Goal: Information Seeking & Learning: Learn about a topic

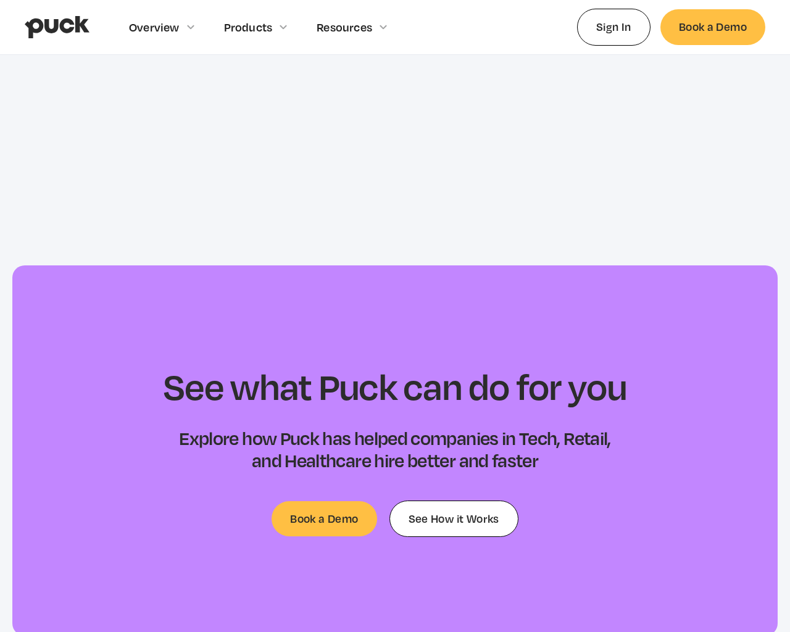
scroll to position [4847, 0]
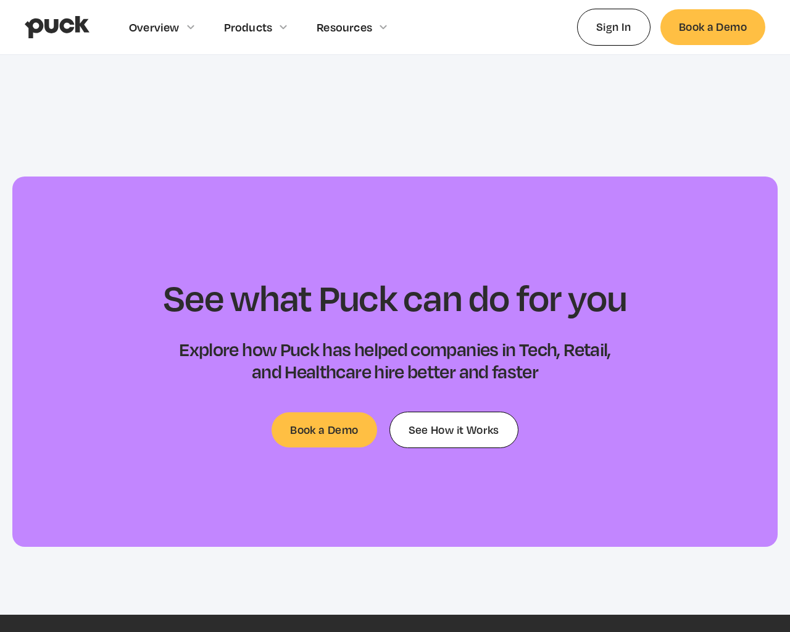
type input "[EMAIL_ADDRESS]"
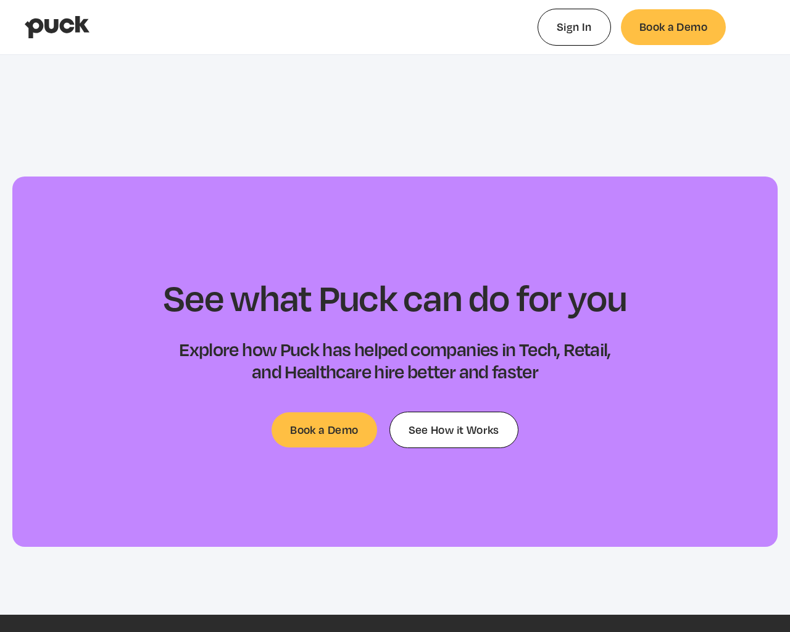
type input "0.0611875185185185"
type input "0.12111264516129"
type input "0.08432175"
type input "0.0156799886363636"
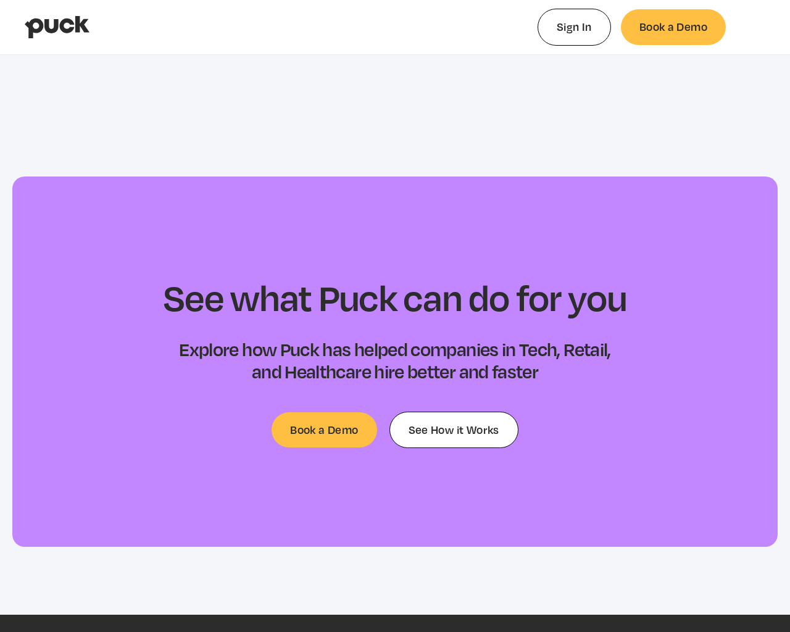
type input "0.541082235294118"
type input "0.000186750000000043"
type input "0.547443147058824"
type input "0.00552193181818178"
type input "0.551425941176471"
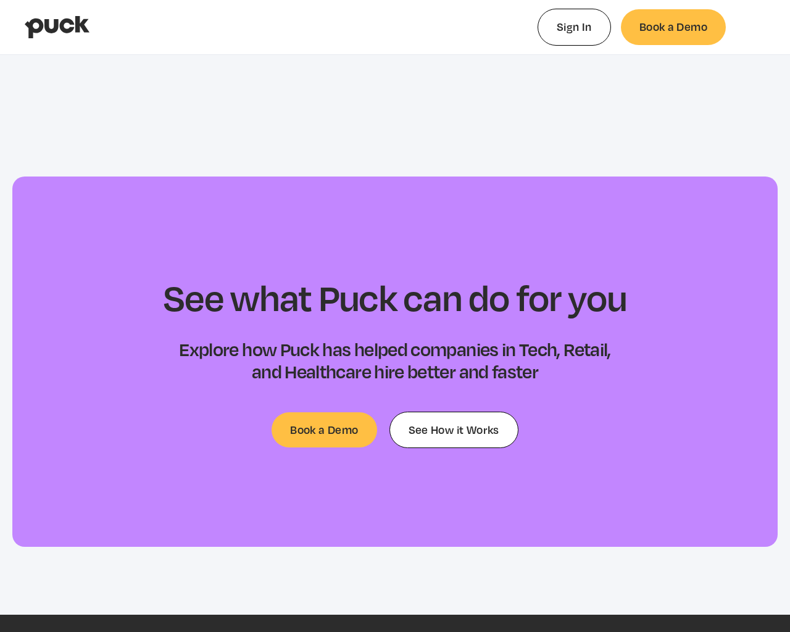
type input "0.008551090909091"
type input "0.555277617647059"
type input "0.0116751136363637"
type input "0.562300147058824"
type input "0.0171039545454544"
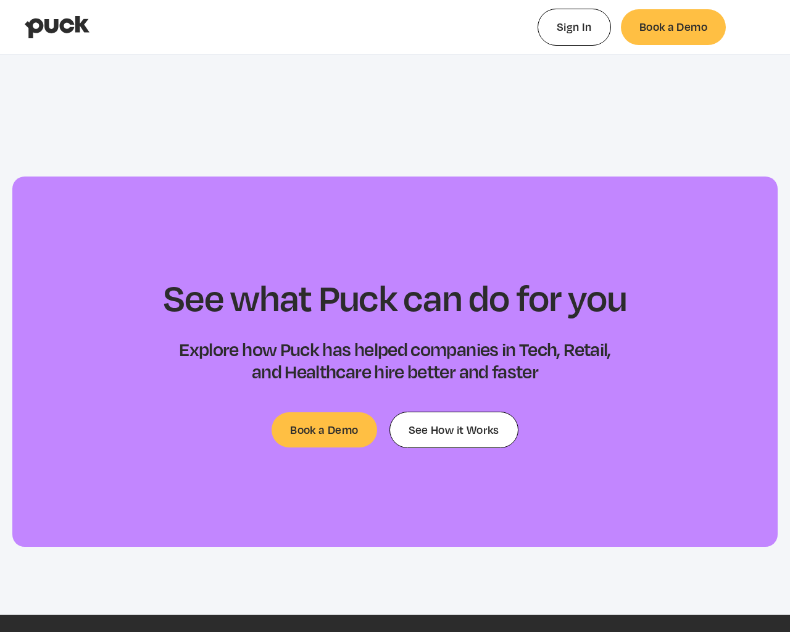
type input "0.569864382352941"
type input "0.021478590909091"
type input "0.57643005882353"
type input "0.0279159772727272"
type input "0.583165117647059"
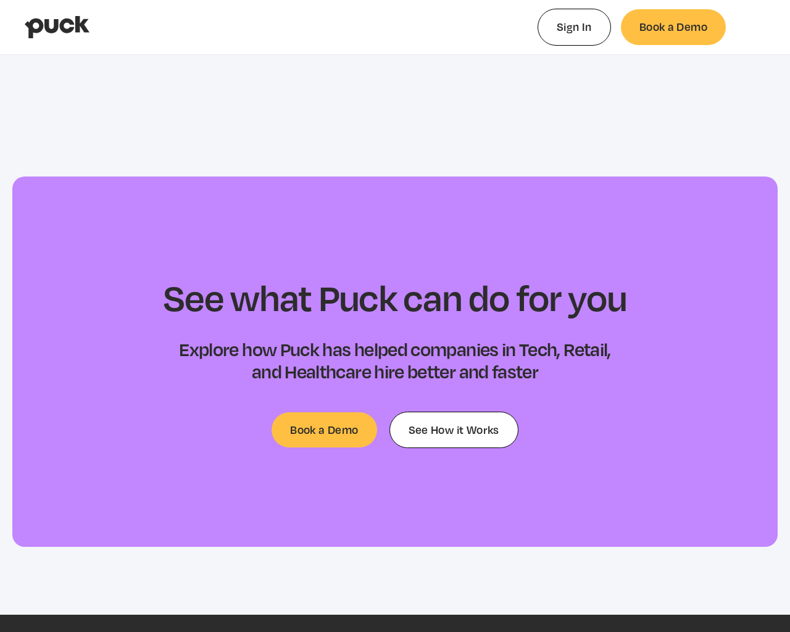
type input "0.033323909090909"
type input "0.587462941176471"
type input "0.0365301136363637"
type input "0.593442705882353"
type input "0.0392111136363637"
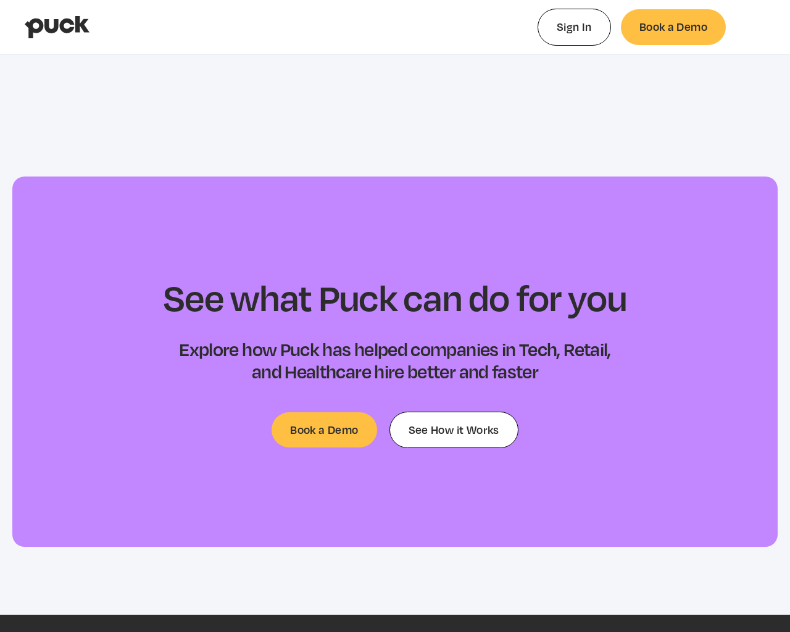
type input "0.599727823529412"
type input "0.0460527727272726"
type input "0.606179823529412"
type input "0.0508697500000001"
type input "0.612344823529412"
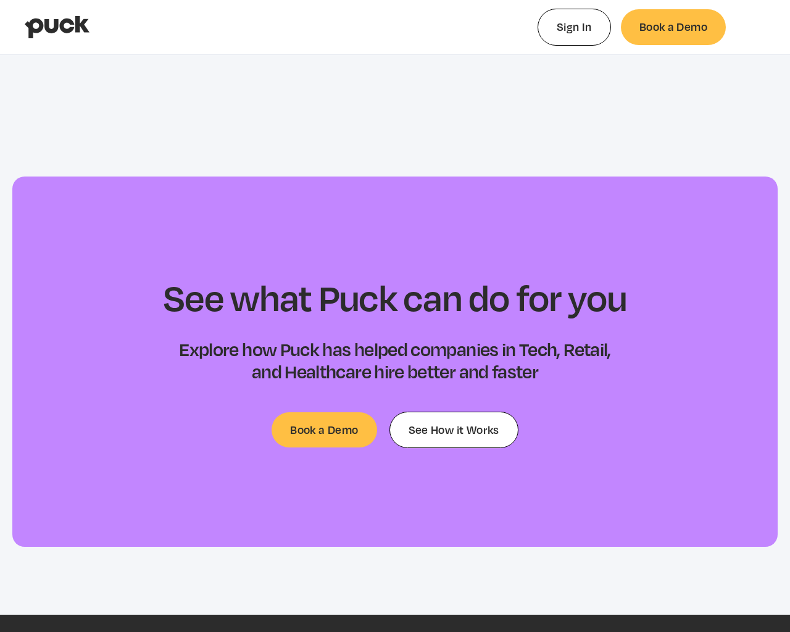
type input "0.0556904090909091"
type input "0.619054735294118"
type input "0.0608779772727272"
type input "0.625287558823529"
type input "0.0670947045454546"
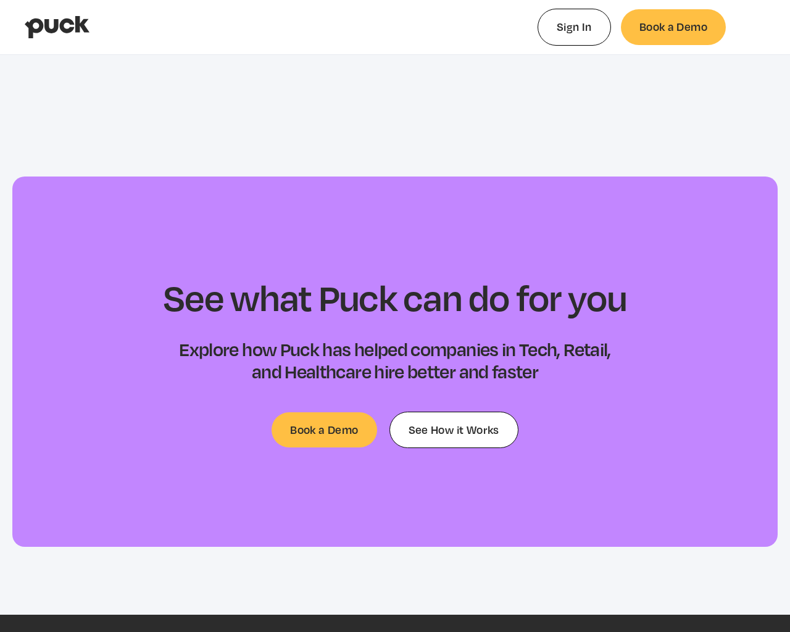
type input "0.631496941176471"
type input "0.0707687727272728"
type input "0.635525"
type input "0.0734948636363636"
type input "0.641694705882353"
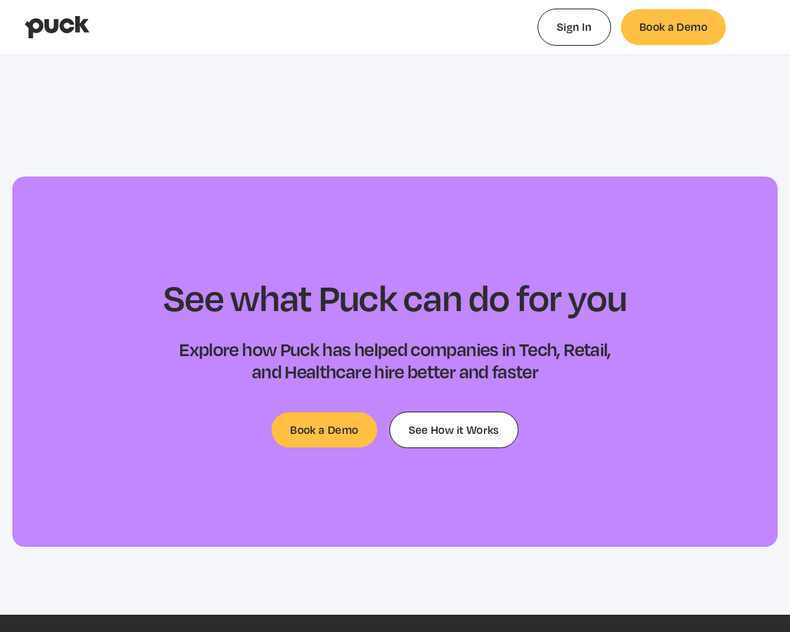
type input "0.0784733181818182"
type input "0.648690117647059"
type input "0.085521659090909"
type input "0.660014176470588"
type input "0.0910308863636363"
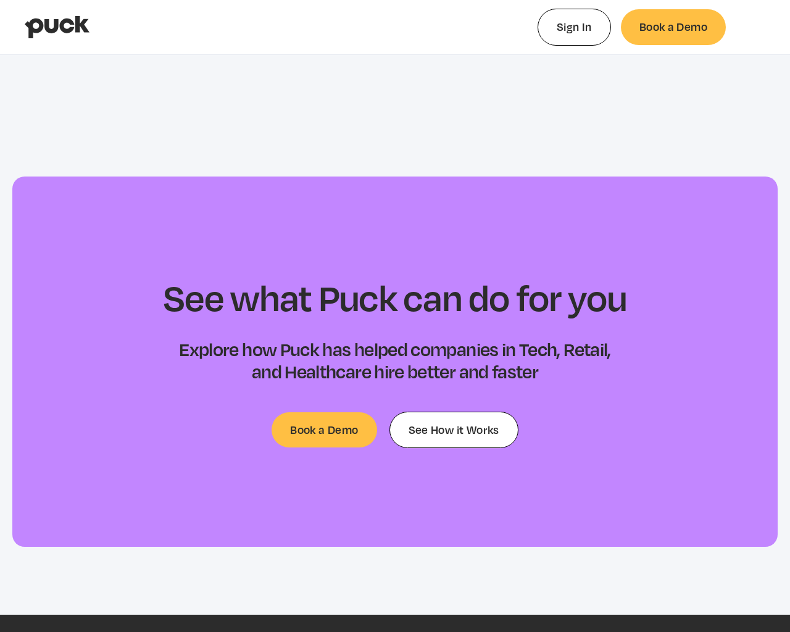
type input "0.667207647058823"
type input "0.0966255454545455"
type input "0.670397911764706"
type input "0.102399954545455"
type input "0.68050655882353"
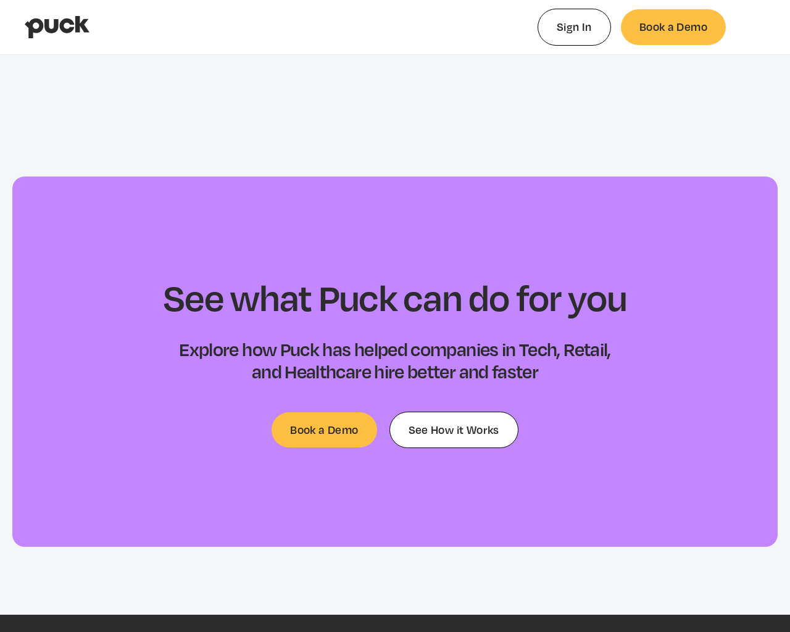
type input "0.106885590909091"
type input "0.686047617647059"
type input "0.113372840909091"
type input "0.69095505882353"
type input "0.116899863636363"
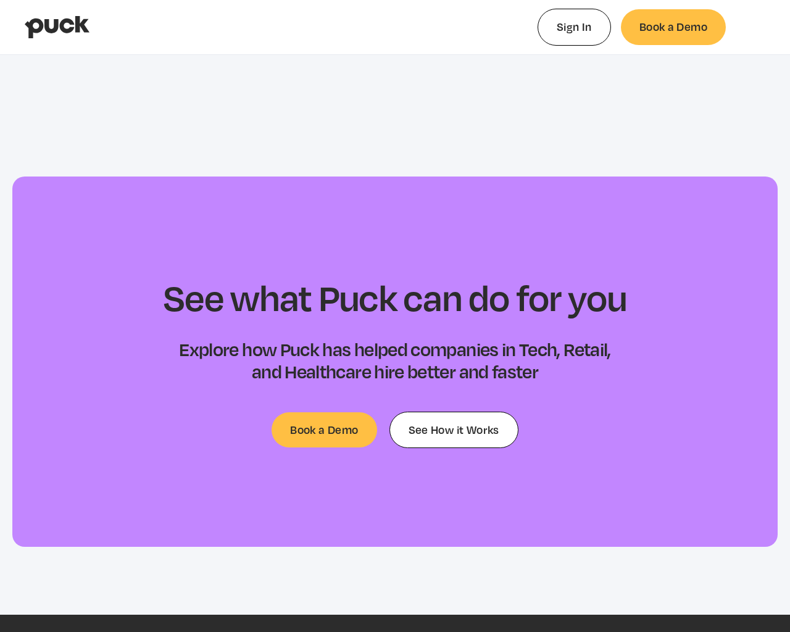
type input "0.698244088235294"
type input "0.122227704545454"
type input "0.706484705882353"
type input "0.128678431818182"
type input "0.710809352941177"
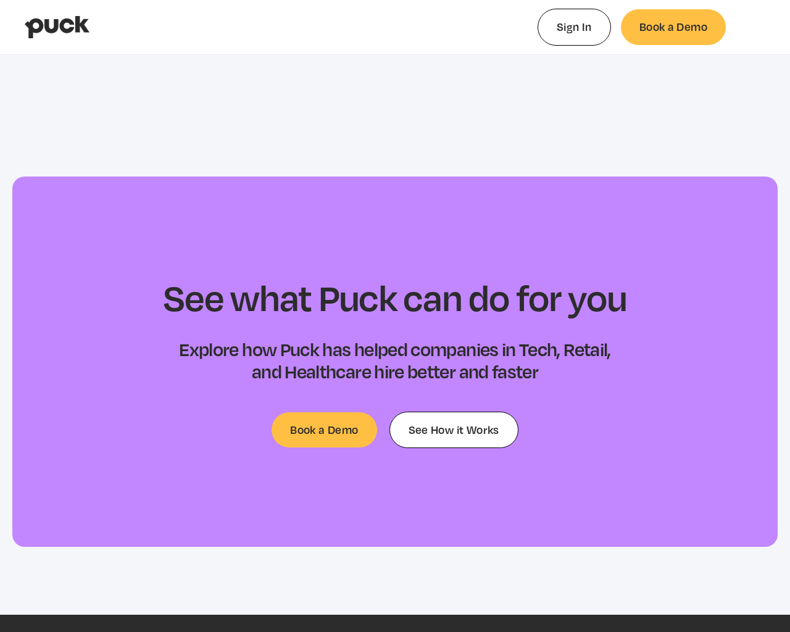
type input "0.132331886363636"
type input "0.715787647058824"
type input "0.135739454545455"
type input "0.723309470588235"
type input "0.140097613636364"
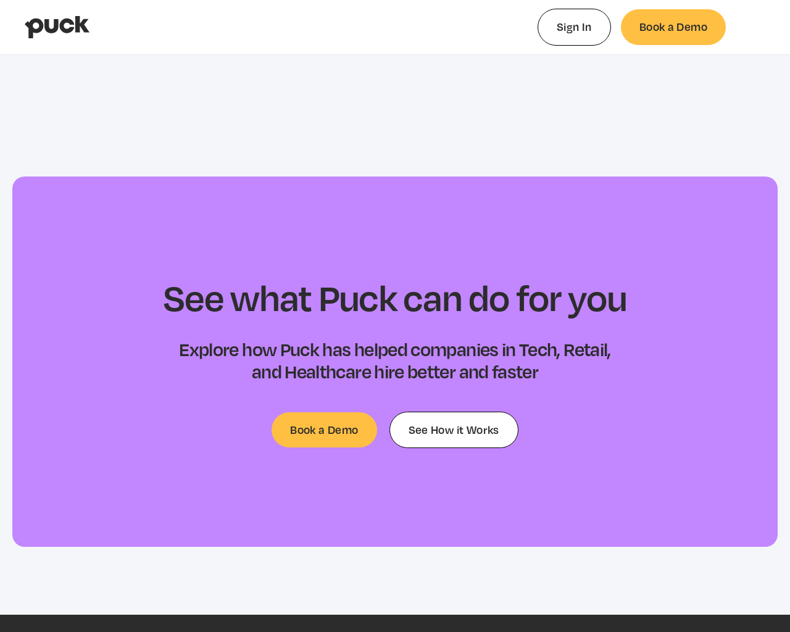
type input "0.727817352941176"
type input "0.145369795454545"
type input "0.736209382352941"
type input "0.149904113636364"
type input "0.738349647058823"
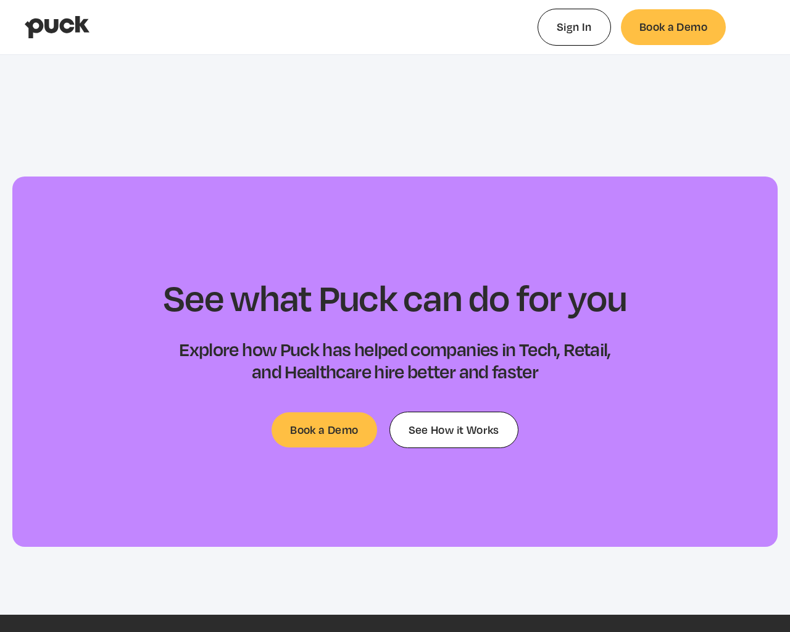
type input "0.15414125"
type input "0.743381588235294"
type input "0.15685325"
type input "0.747180264705882"
type input "0.160126818181818"
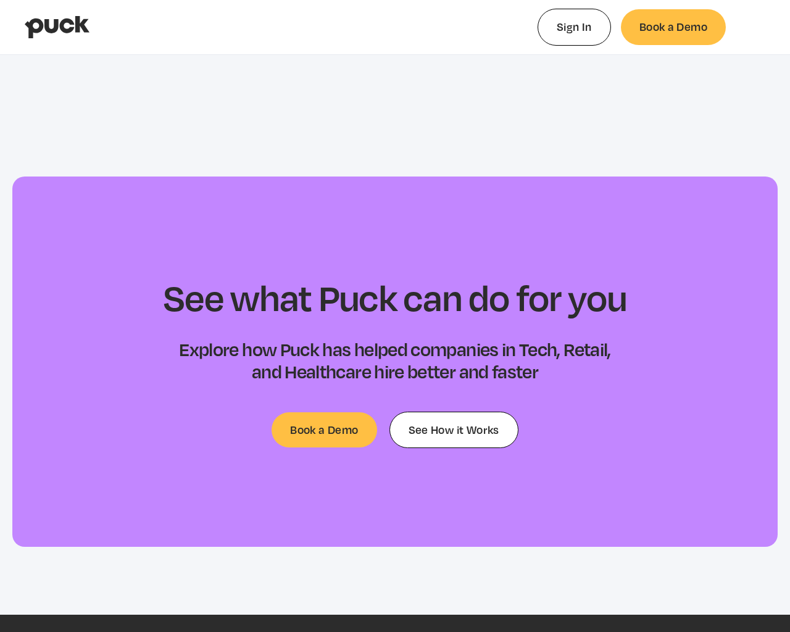
scroll to position [4846, 0]
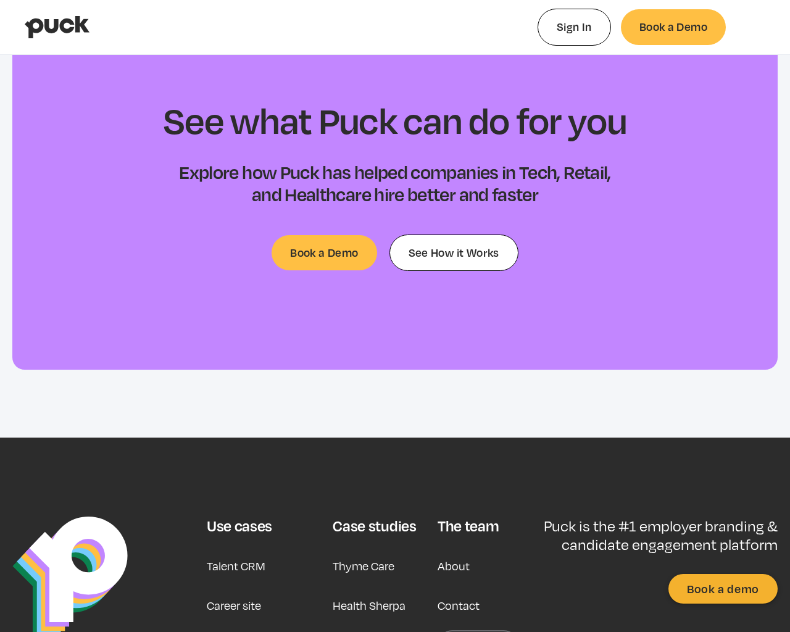
type input "0"
type input "0.0544537555555558"
